Goal: Check status: Check status

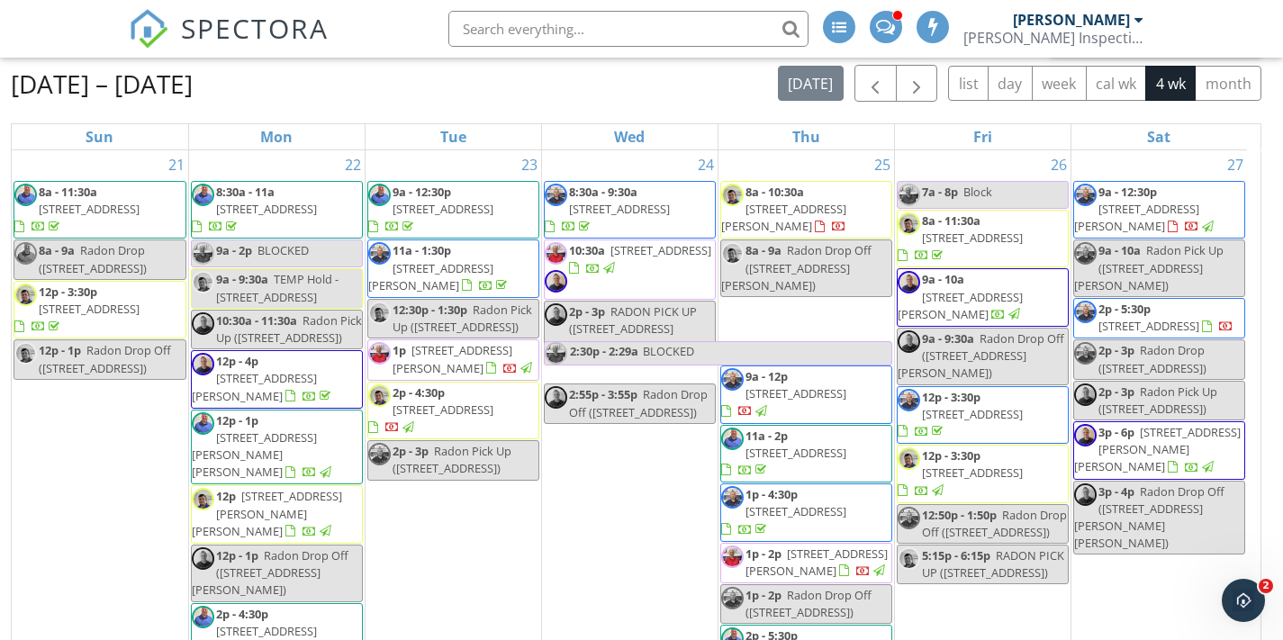
scroll to position [709, 0]
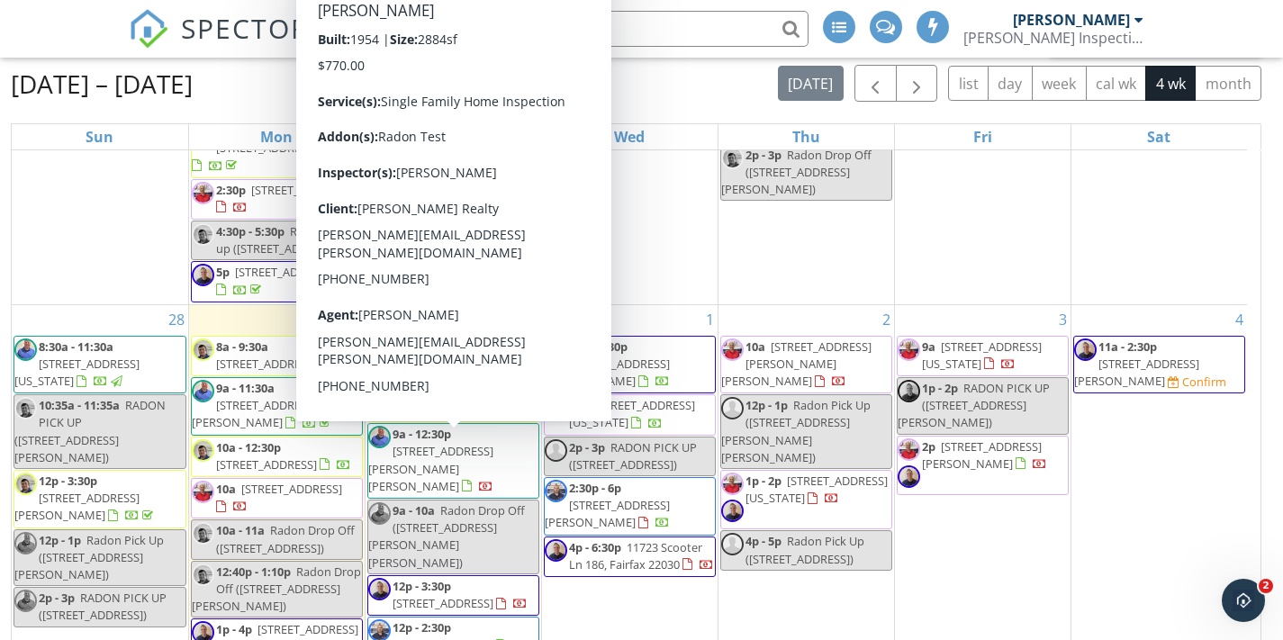
scroll to position [500, 0]
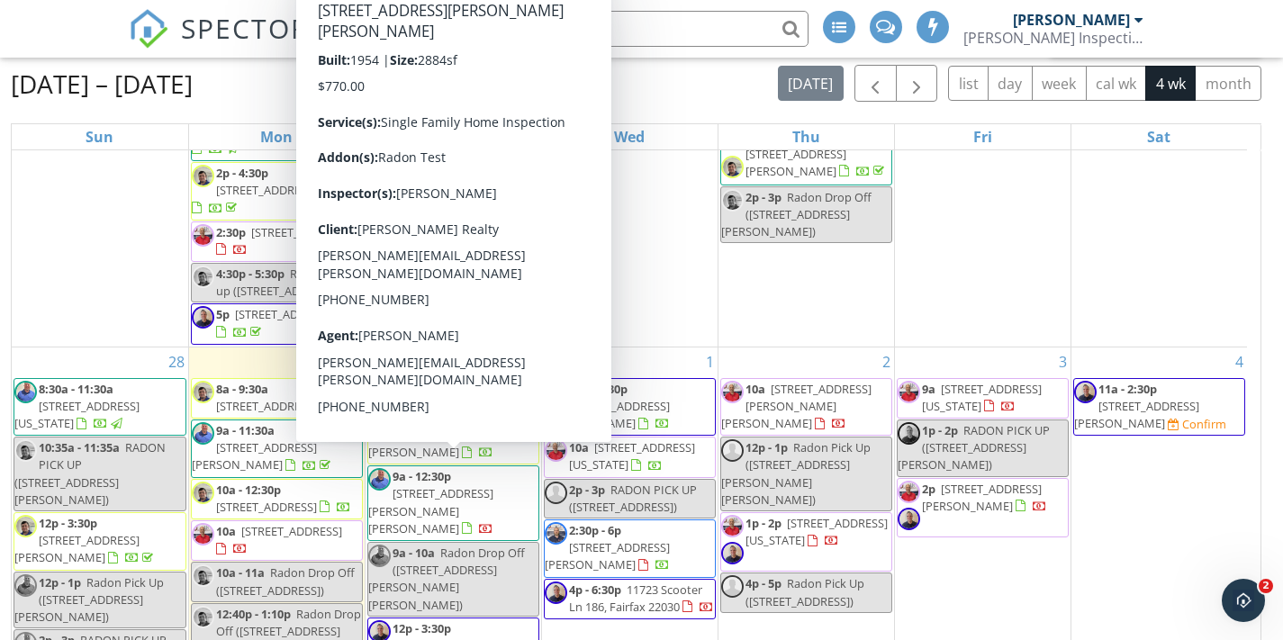
click at [467, 485] on span "2539 Gallows Rd , Dunn Loring 22027" at bounding box center [430, 510] width 125 height 50
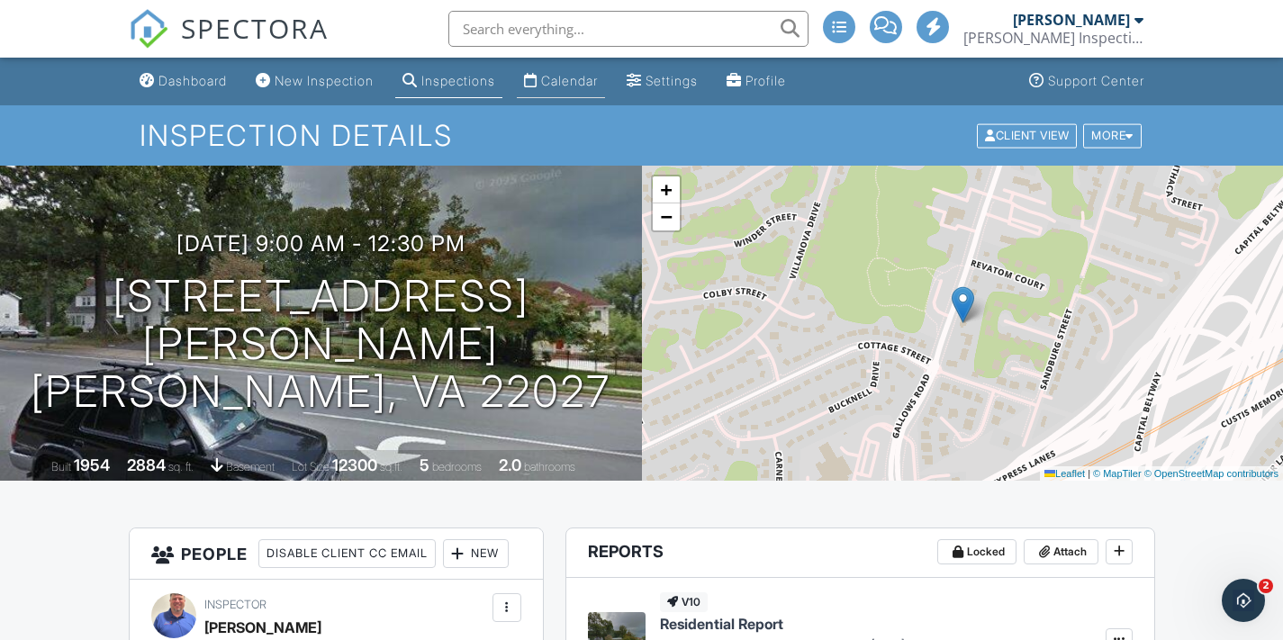
click at [584, 91] on link "Calendar" at bounding box center [561, 81] width 88 height 33
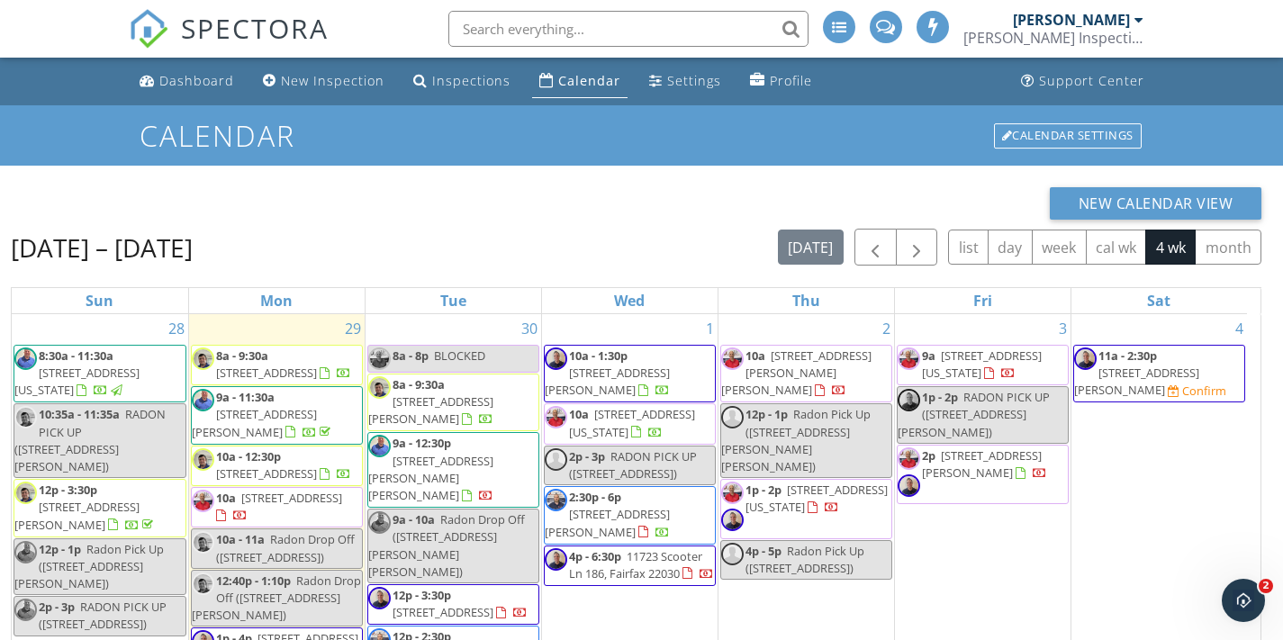
click at [474, 245] on div "Sep 28 – Oct 25, 2025 today list day week cal wk 4 wk month" at bounding box center [636, 247] width 1251 height 37
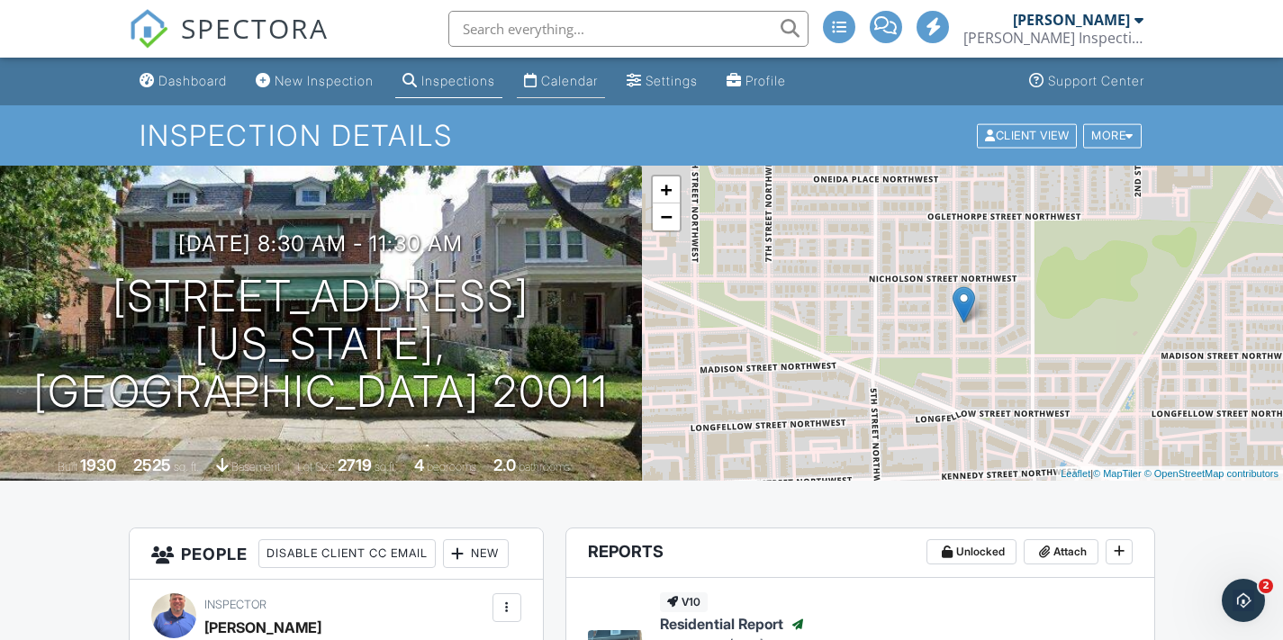
click at [582, 75] on div "Calendar" at bounding box center [569, 80] width 57 height 15
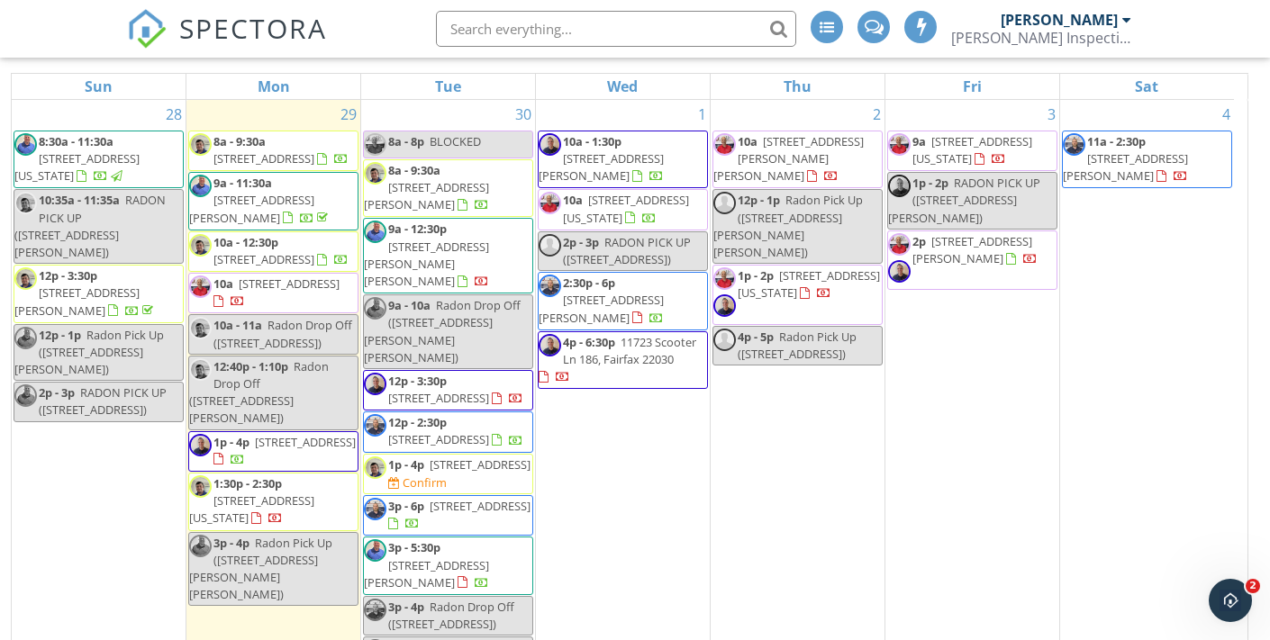
scroll to position [212, 0]
